Goal: Check status: Check status

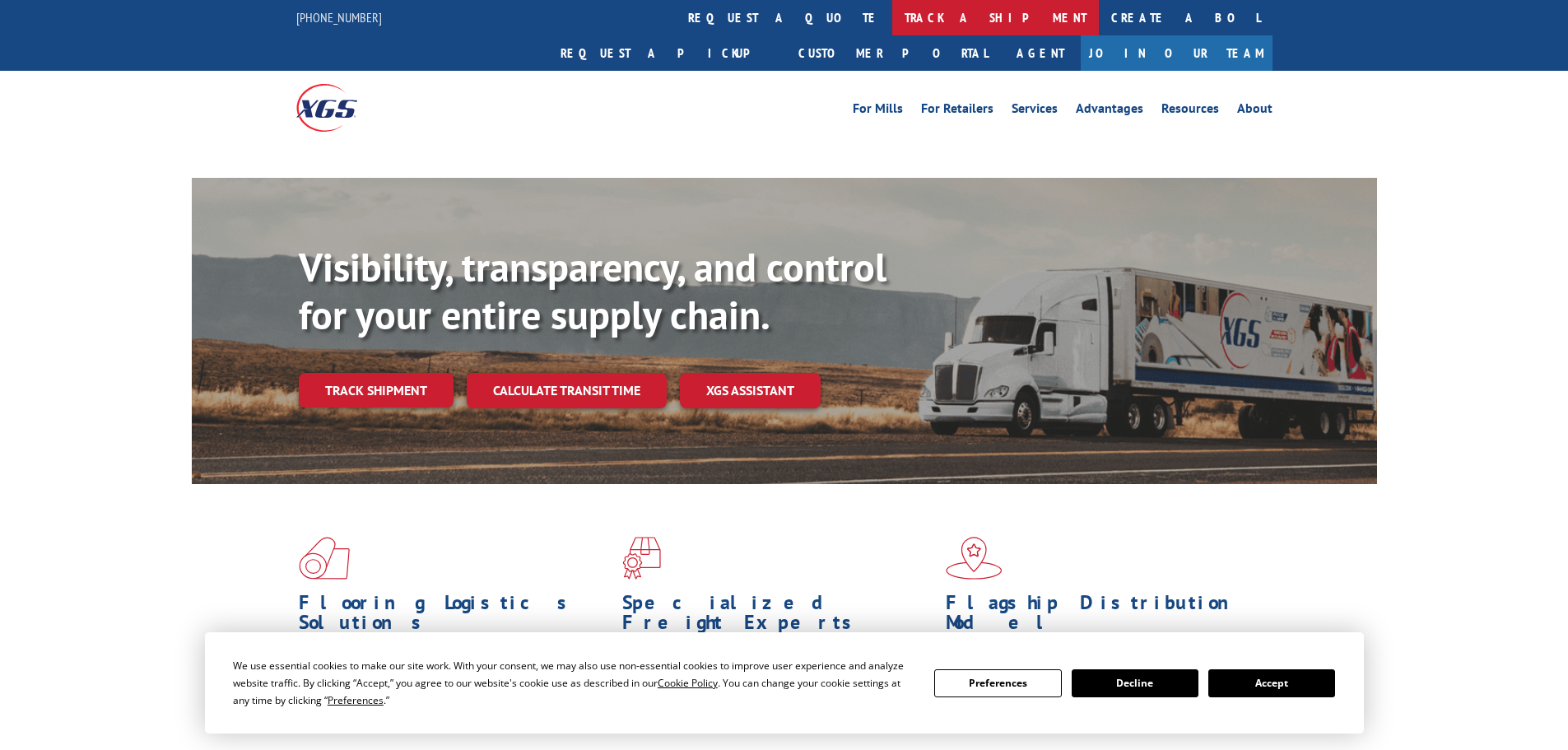
click at [892, 24] on link "track a shipment" at bounding box center [995, 17] width 207 height 35
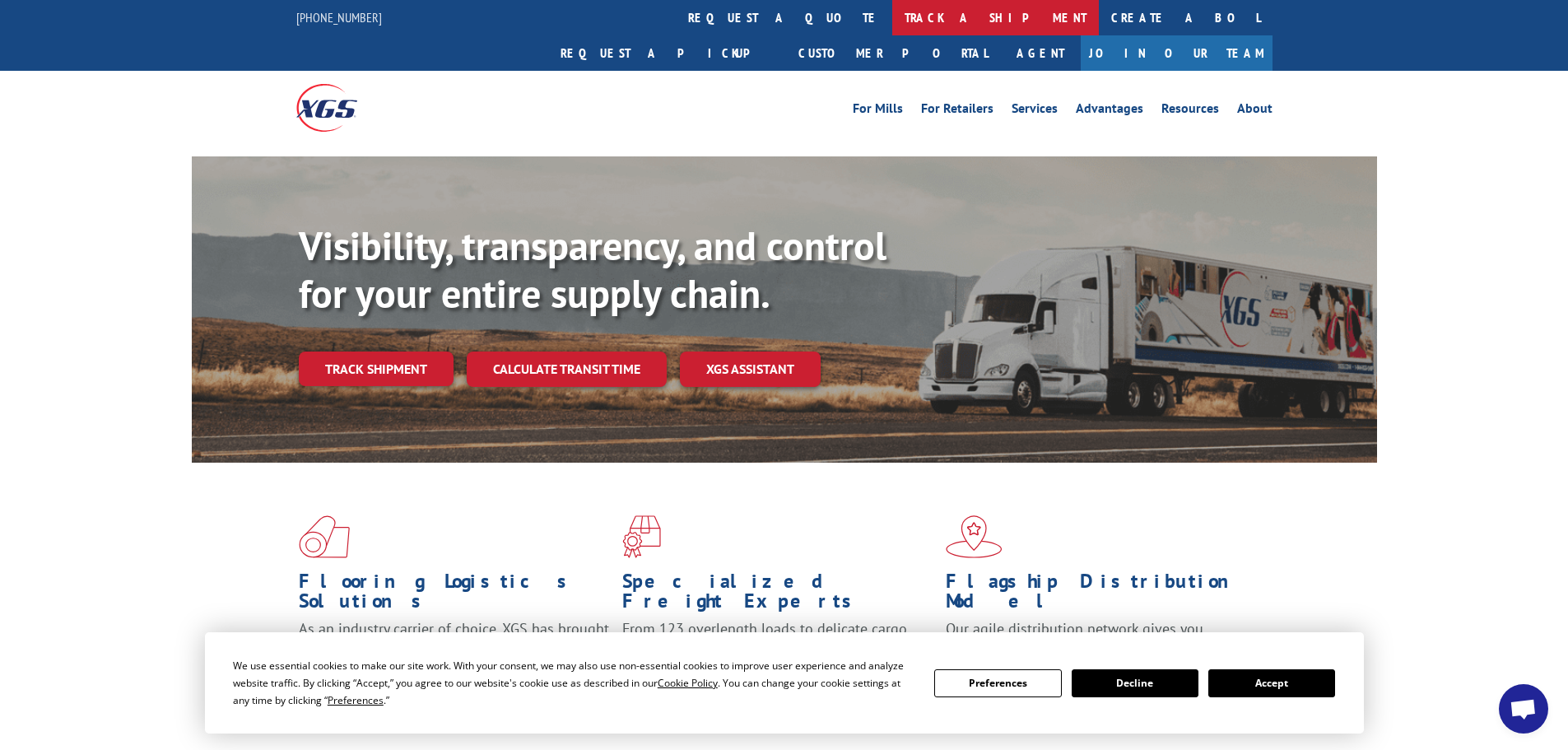
click at [892, 27] on link "track a shipment" at bounding box center [995, 17] width 207 height 35
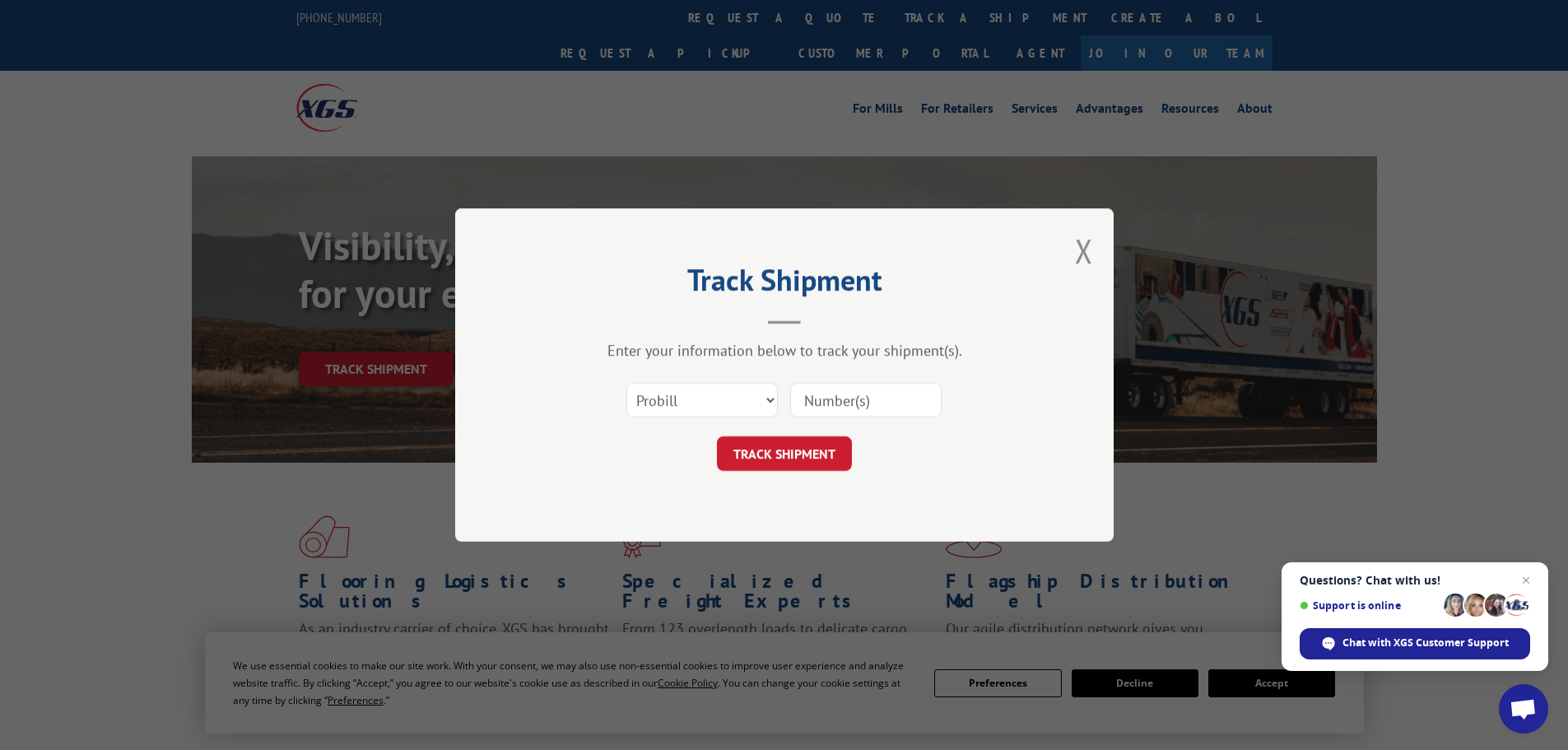
click at [824, 399] on input at bounding box center [866, 400] width 151 height 35
paste input "6389655"
type input "6389655"
click at [831, 450] on button "TRACK SHIPMENT" at bounding box center [784, 453] width 135 height 35
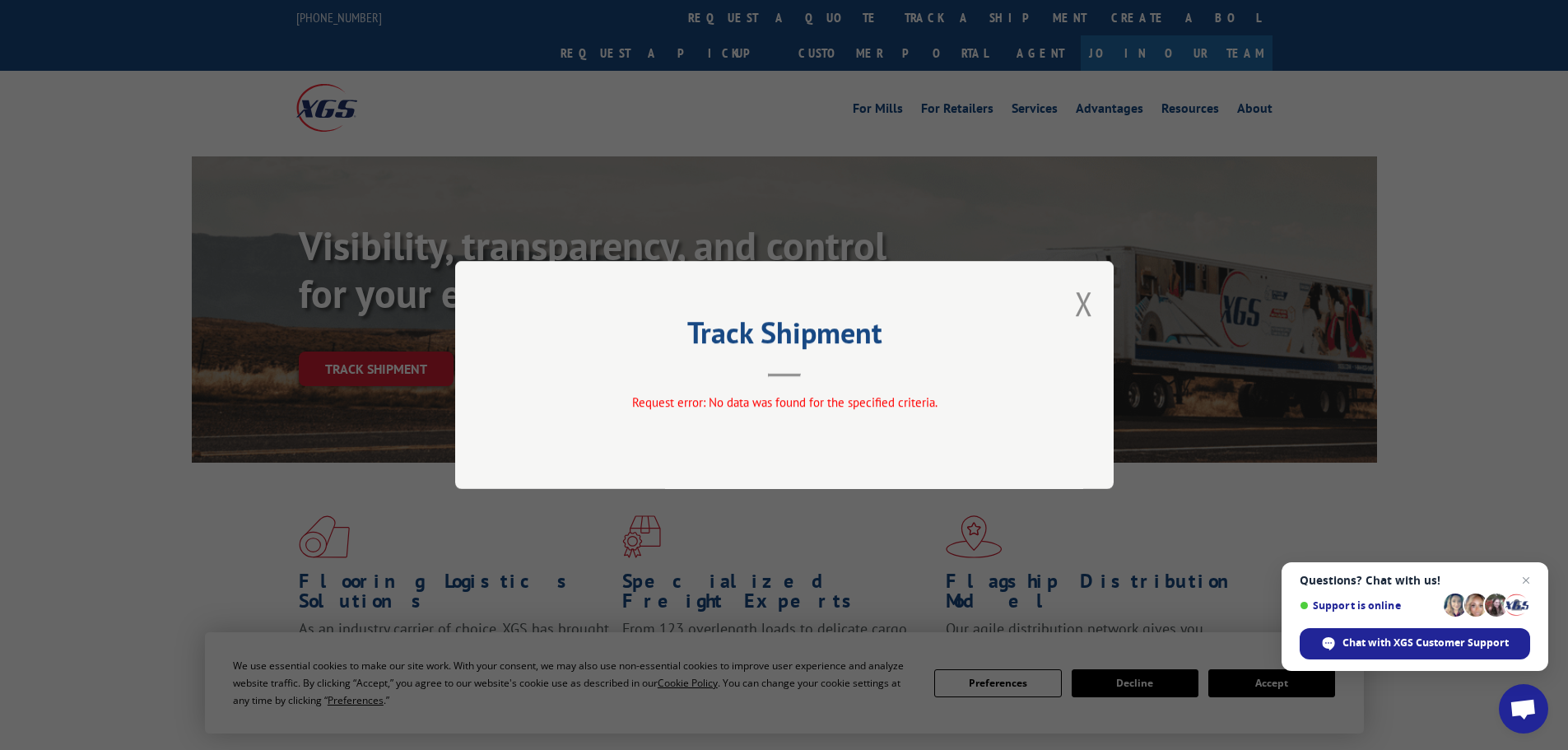
click at [1073, 313] on div "Track Shipment Request error: No data was found for the specified criteria." at bounding box center [784, 374] width 658 height 228
click at [1081, 305] on button "Close modal" at bounding box center [1083, 303] width 18 height 43
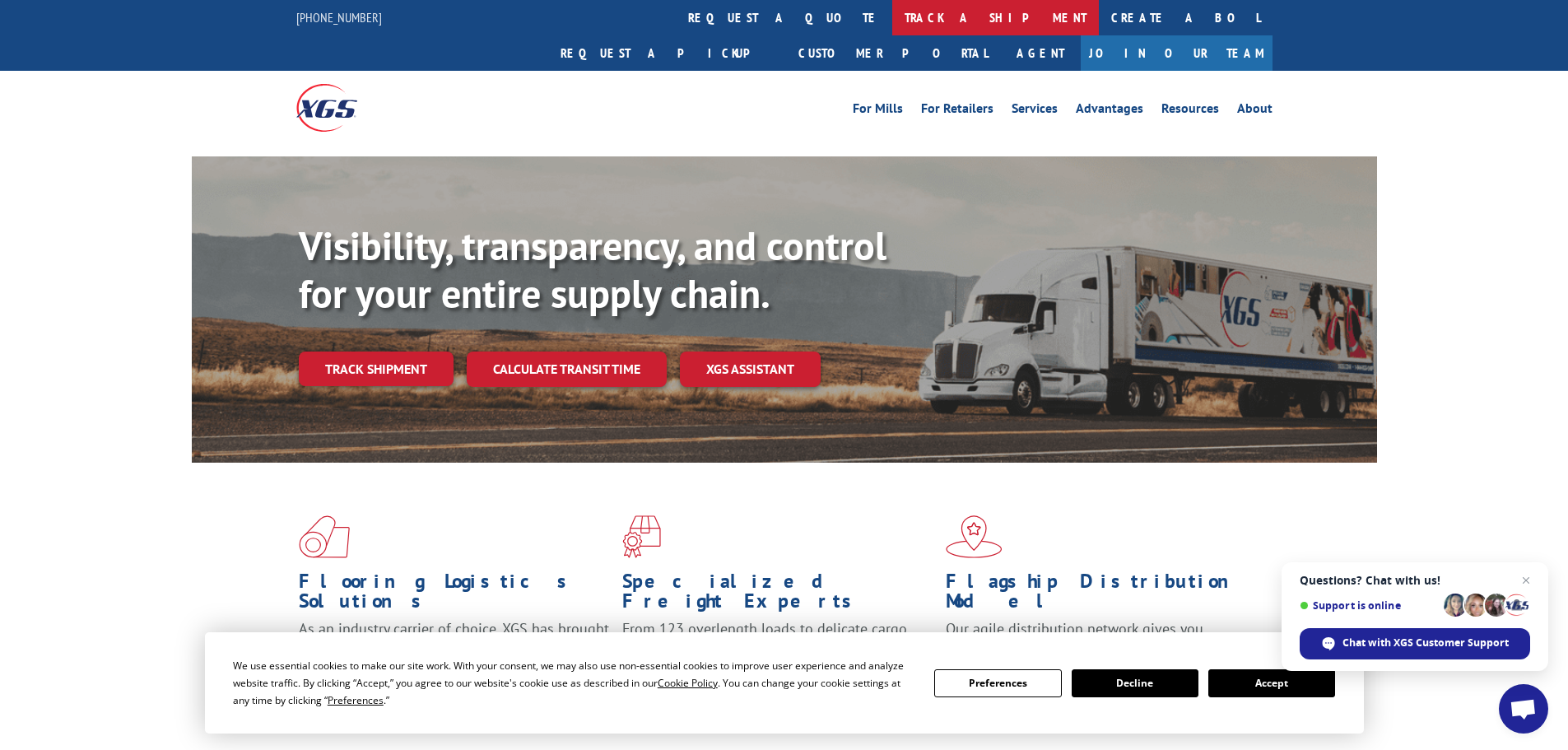
click at [892, 13] on link "track a shipment" at bounding box center [995, 17] width 207 height 35
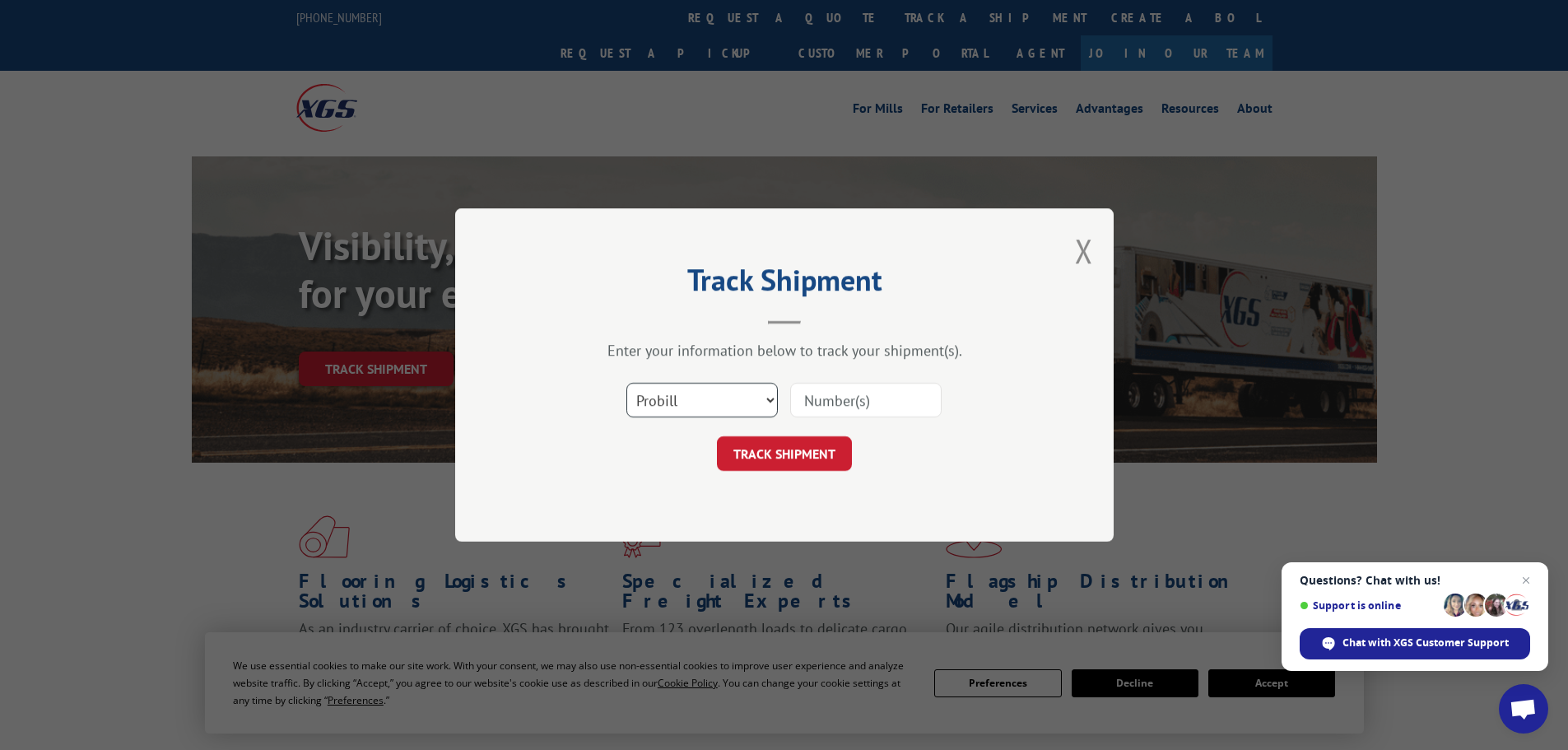
click at [714, 408] on select "Select category... Probill BOL PO" at bounding box center [701, 400] width 151 height 35
select select "bol"
click at [626, 383] on select "Select category... Probill BOL PO" at bounding box center [701, 400] width 151 height 35
drag, startPoint x: 878, startPoint y: 412, endPoint x: 859, endPoint y: 406, distance: 19.9
click at [874, 411] on input at bounding box center [866, 400] width 151 height 35
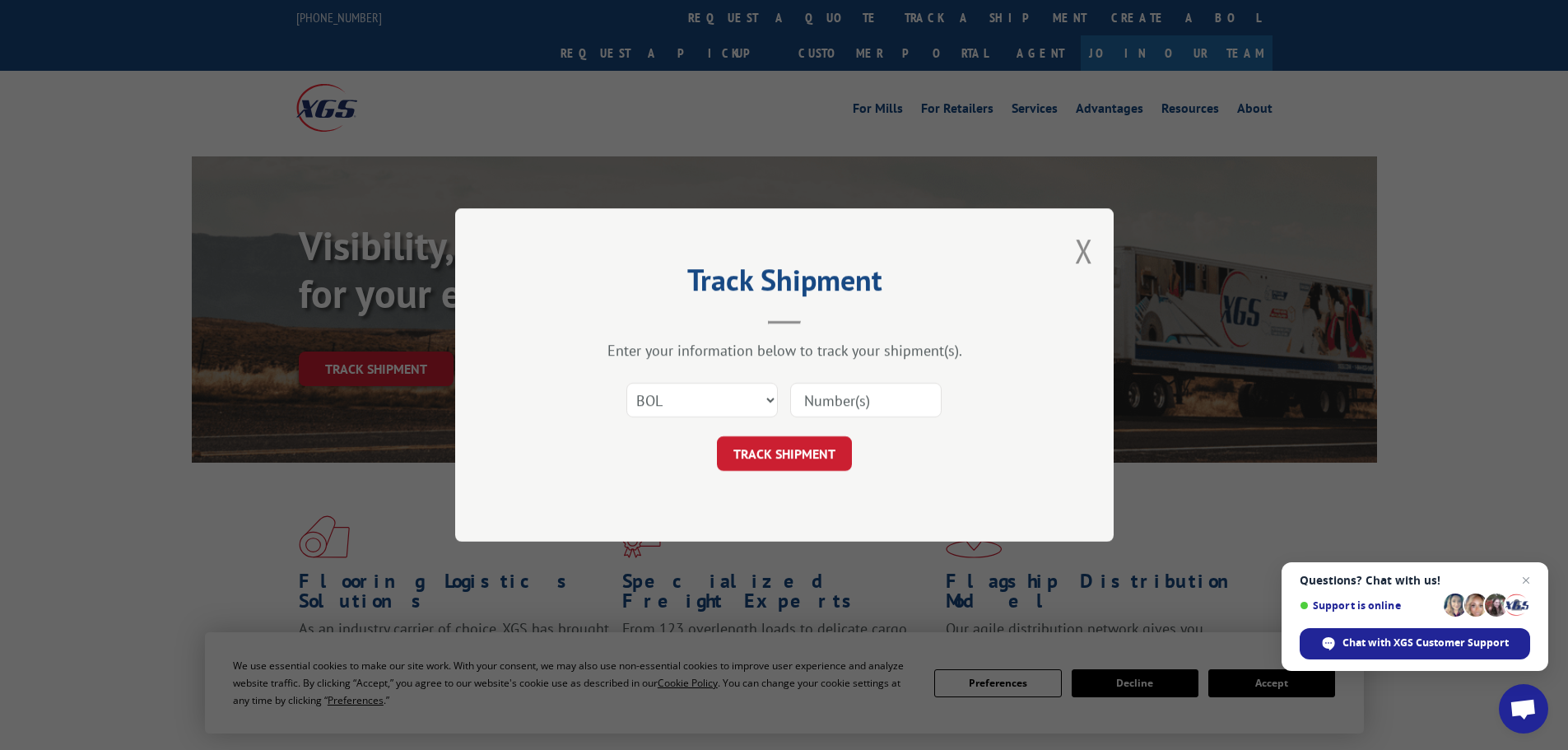
paste input "6389655"
type input "6389655"
click at [811, 448] on button "TRACK SHIPMENT" at bounding box center [784, 453] width 135 height 35
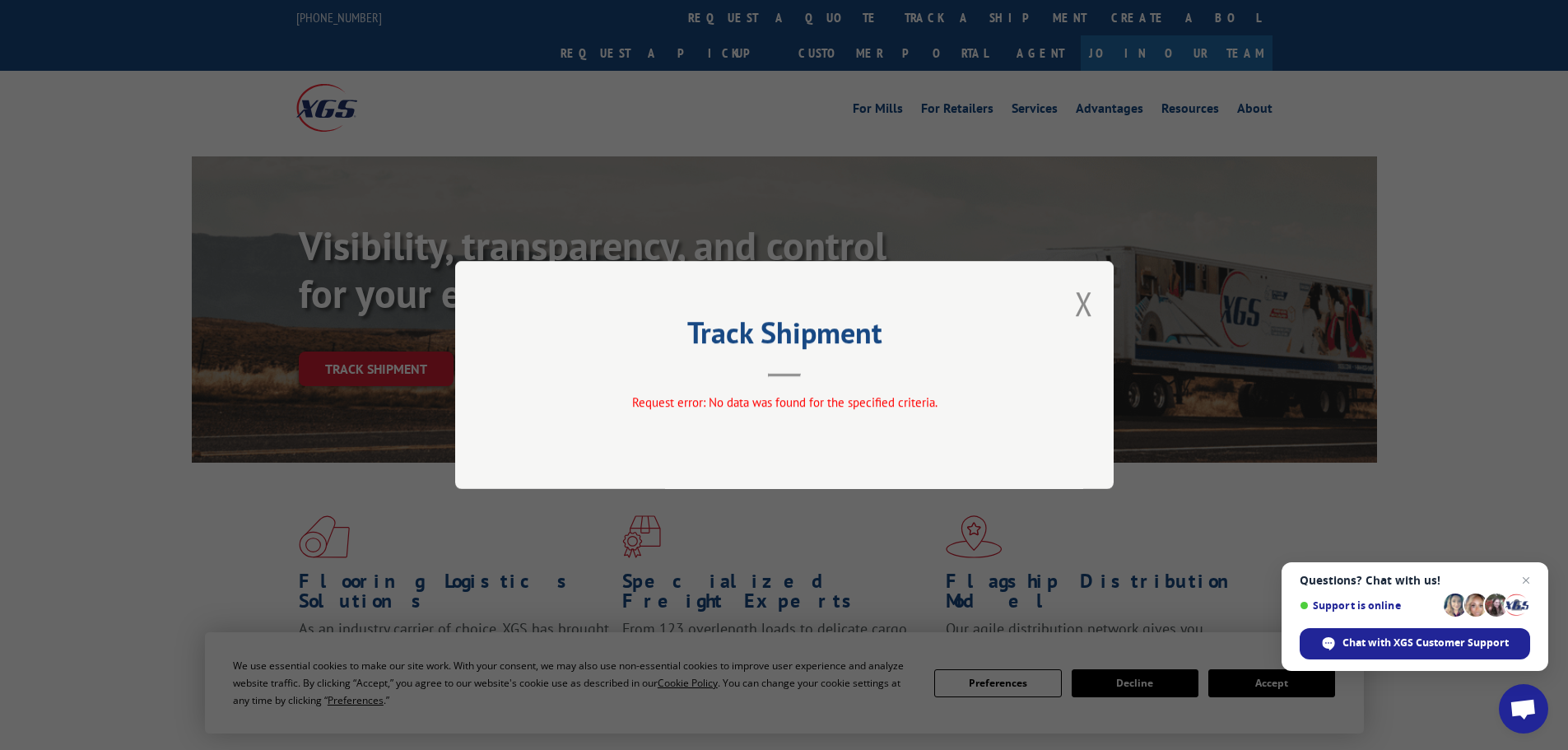
click at [1076, 316] on button "Close modal" at bounding box center [1083, 303] width 18 height 43
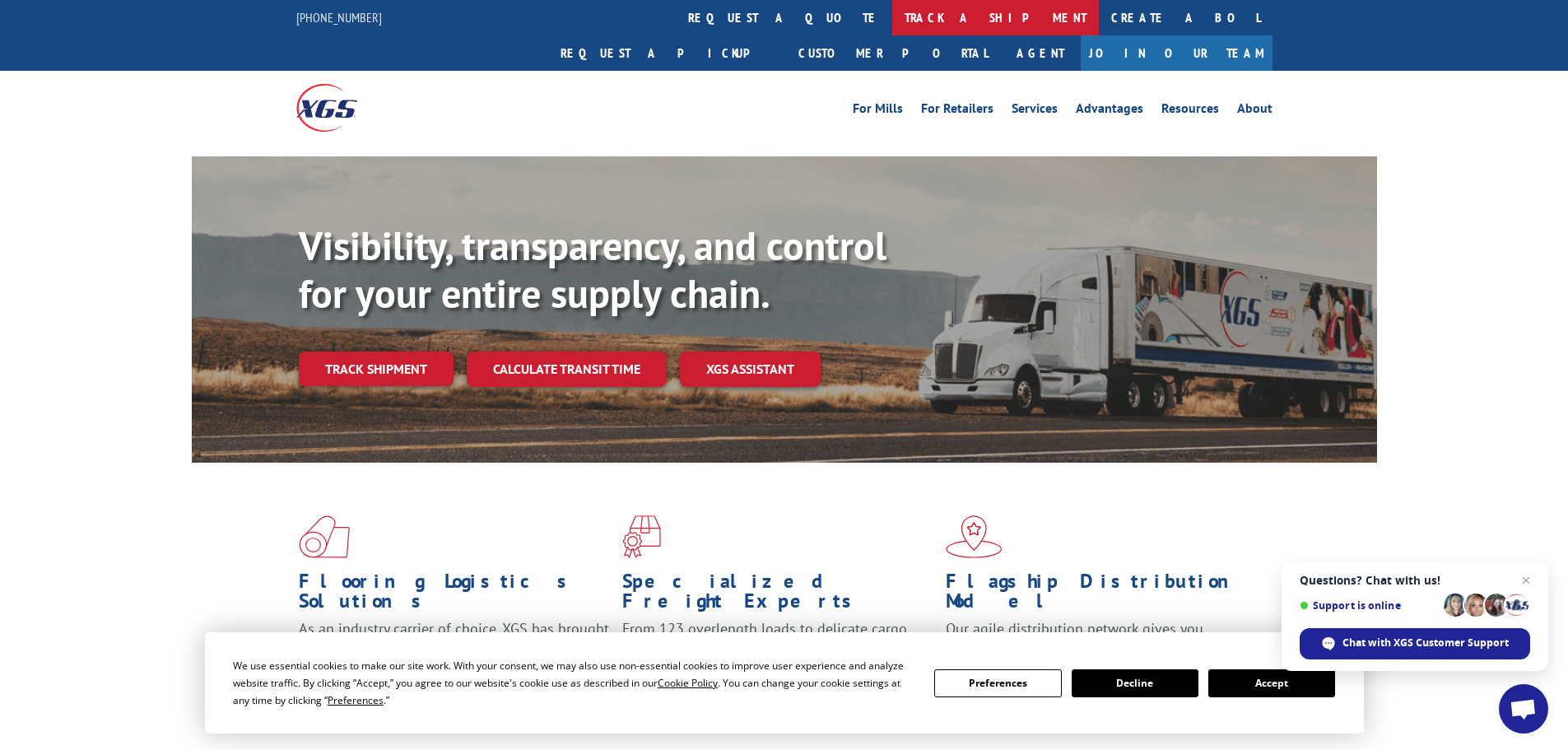
click at [892, 14] on link "track a shipment" at bounding box center [995, 17] width 207 height 35
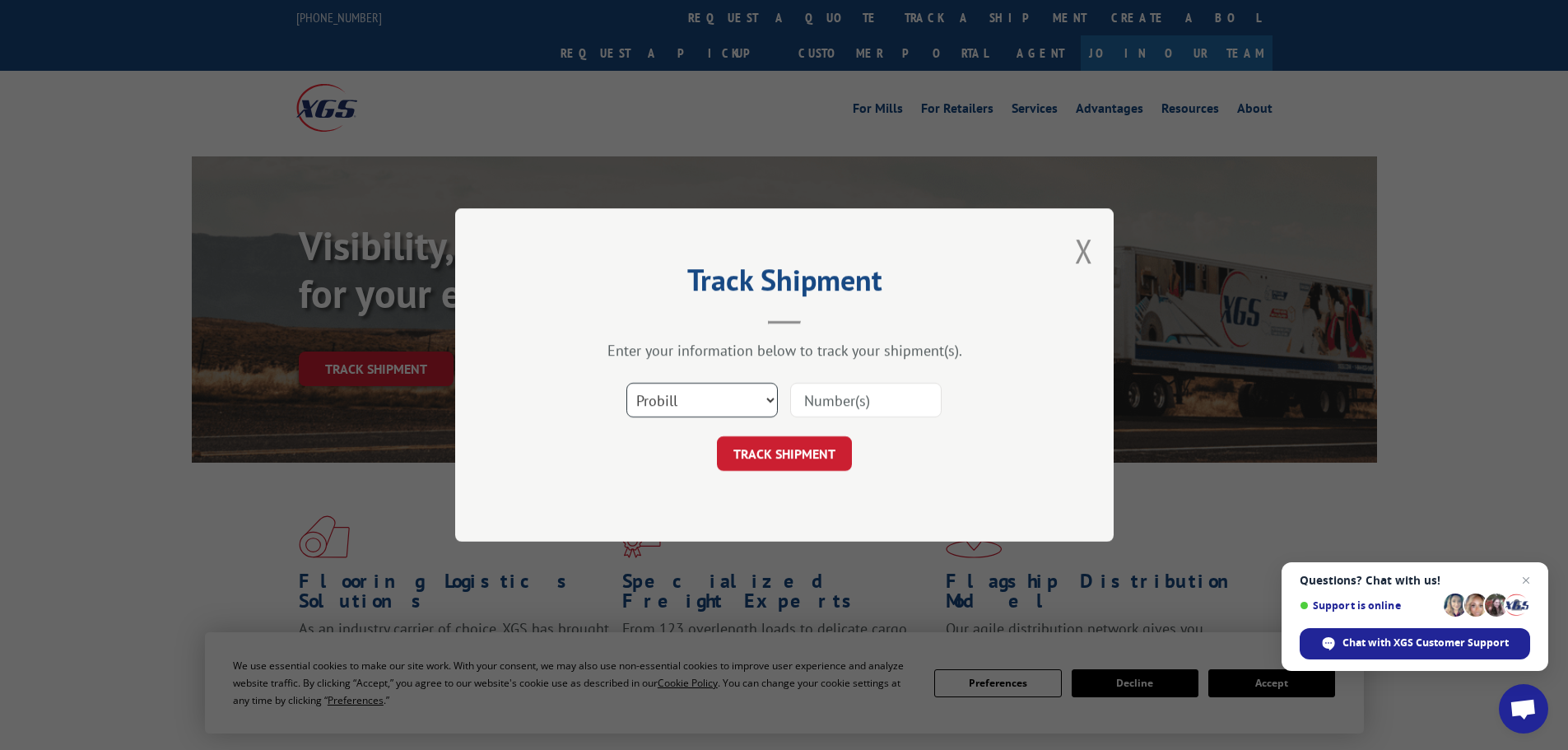
click at [664, 385] on select "Select category... Probill BOL PO" at bounding box center [701, 400] width 151 height 35
select select "po"
click at [626, 383] on select "Select category... Probill BOL PO" at bounding box center [701, 400] width 151 height 35
click at [824, 401] on input at bounding box center [866, 400] width 151 height 35
paste input "31526110"
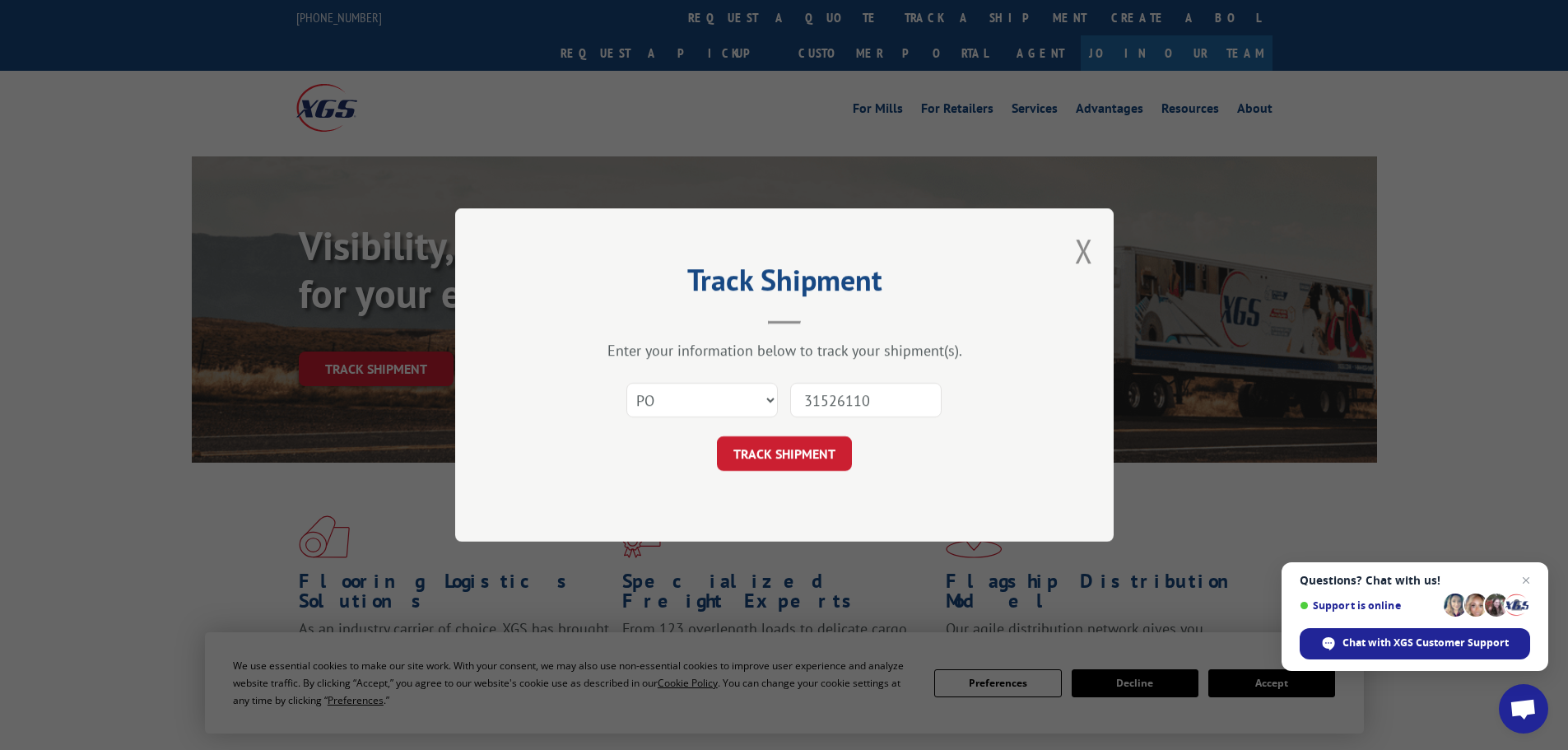
type input "31526110"
click at [807, 481] on div "Track Shipment Enter your information below to track your shipment(s). Select c…" at bounding box center [784, 375] width 658 height 333
click at [799, 455] on button "TRACK SHIPMENT" at bounding box center [784, 453] width 135 height 35
